Goal: Navigation & Orientation: Understand site structure

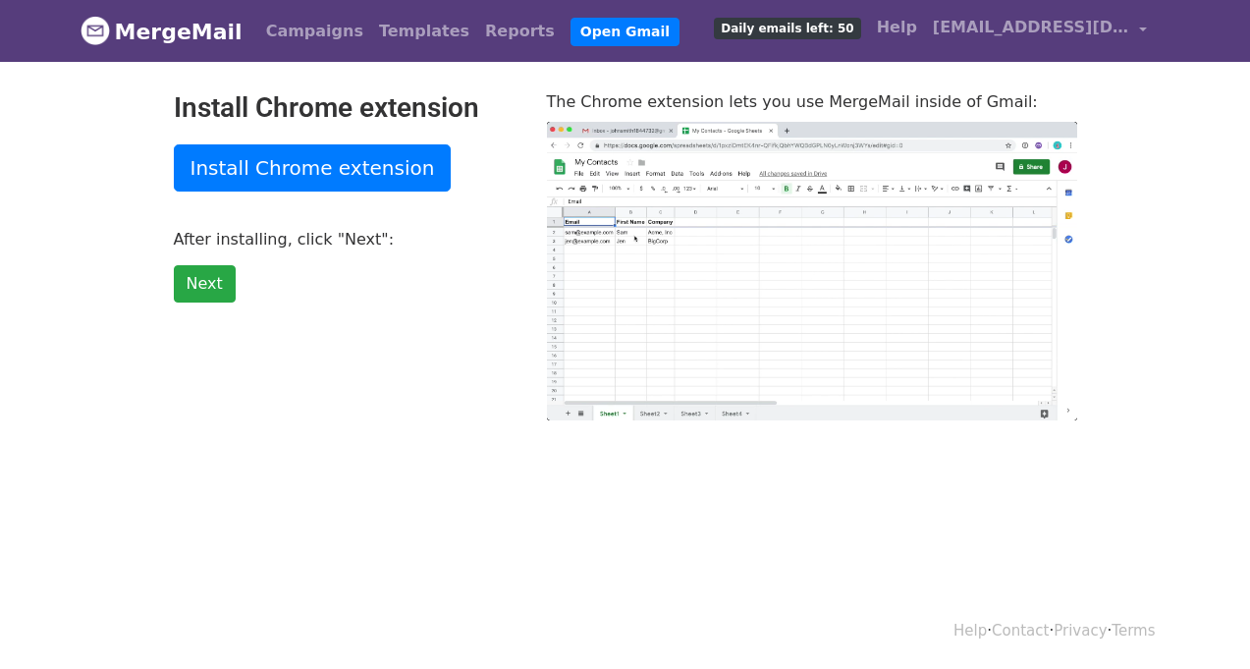
click at [188, 32] on link "MergeMail" at bounding box center [162, 31] width 162 height 41
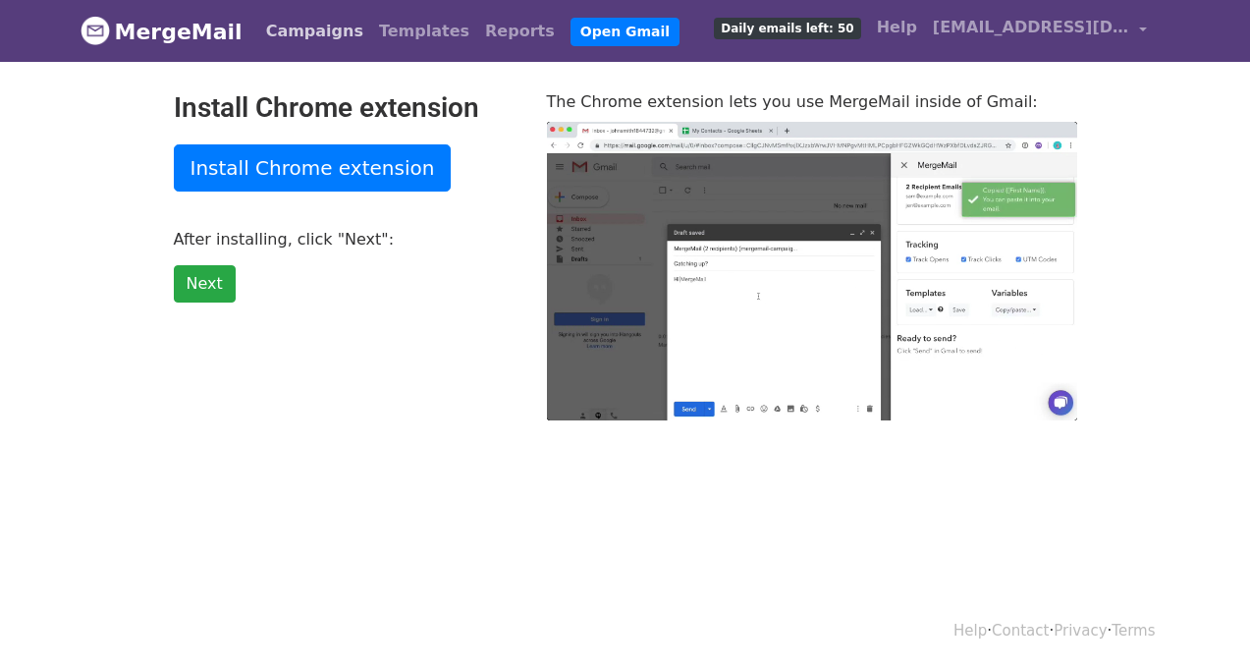
type input "20.02"
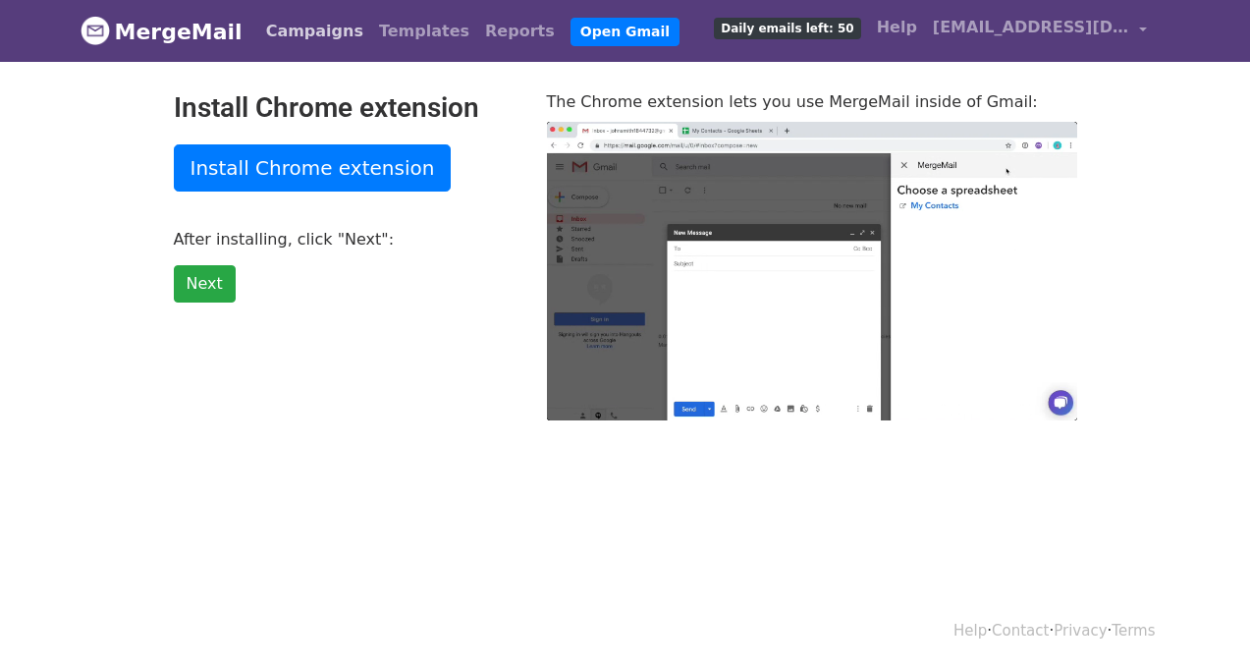
click at [268, 36] on link "Campaigns" at bounding box center [314, 31] width 113 height 39
type input "6.95"
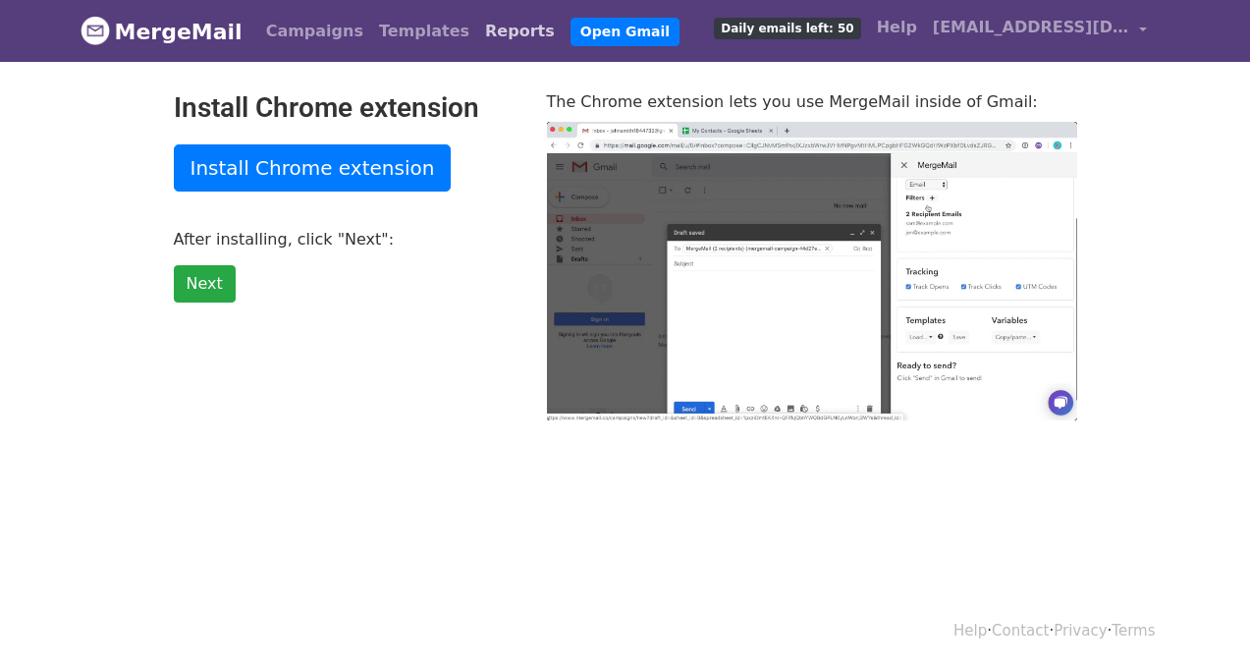
click at [477, 34] on link "Reports" at bounding box center [519, 31] width 85 height 39
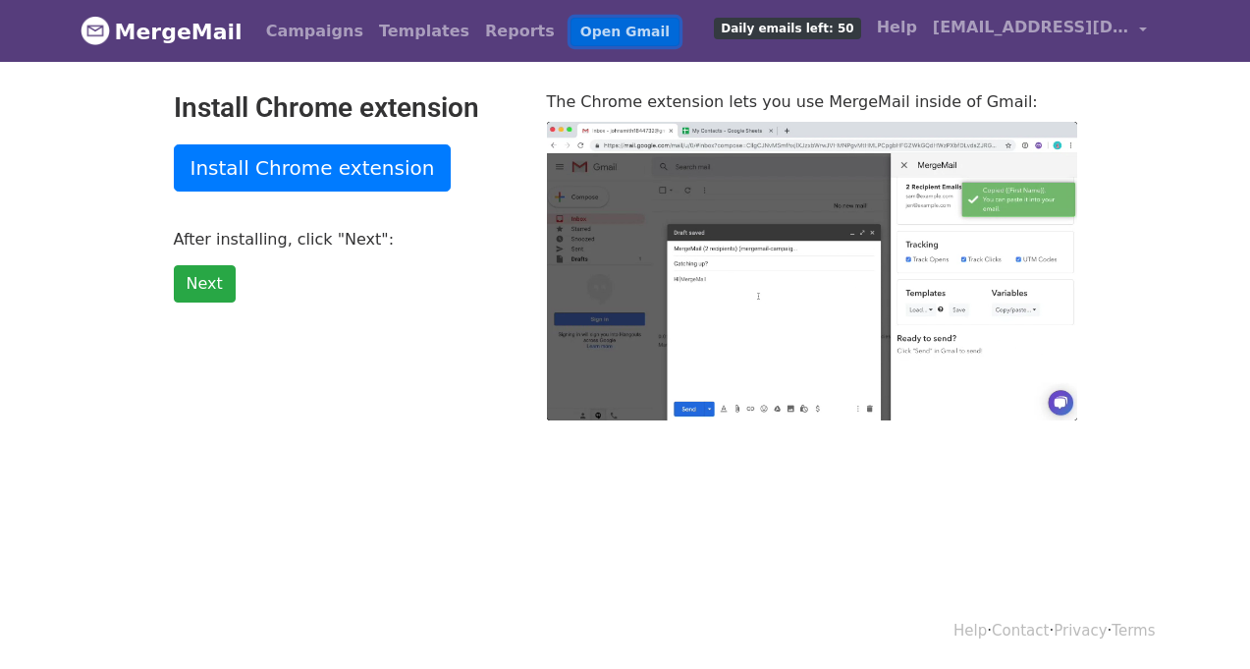
click at [570, 34] on link "Open Gmail" at bounding box center [624, 32] width 109 height 28
type input "4.78"
